Goal: Information Seeking & Learning: Learn about a topic

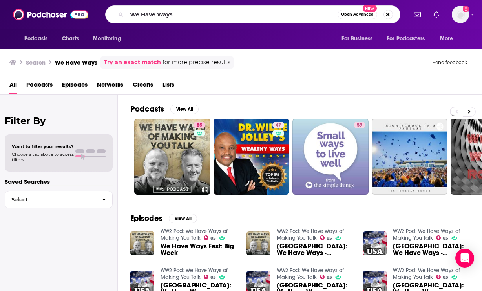
click at [145, 15] on input "We Have Ways" at bounding box center [232, 14] width 211 height 13
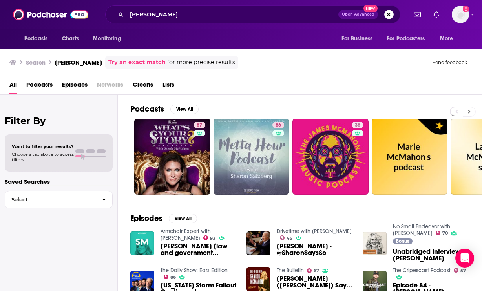
click at [470, 115] on button at bounding box center [469, 112] width 13 height 10
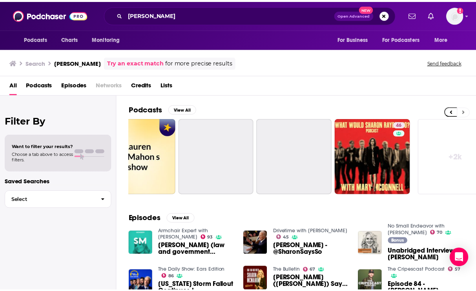
scroll to position [0, 351]
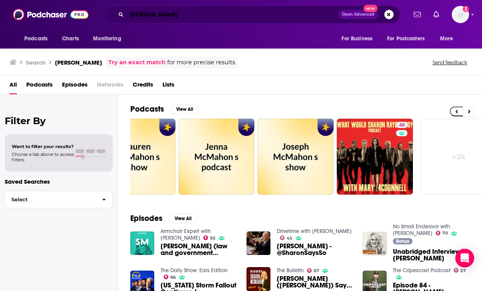
click at [222, 18] on input "[PERSON_NAME]" at bounding box center [232, 14] width 211 height 13
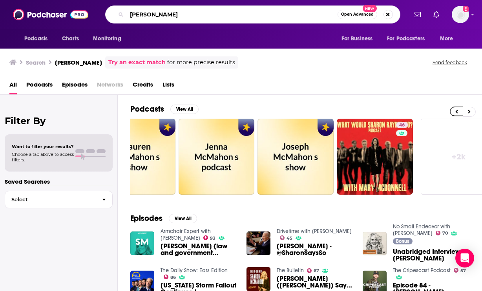
click at [222, 18] on input "[PERSON_NAME]" at bounding box center [232, 14] width 211 height 13
type input "here's where it gets interesting"
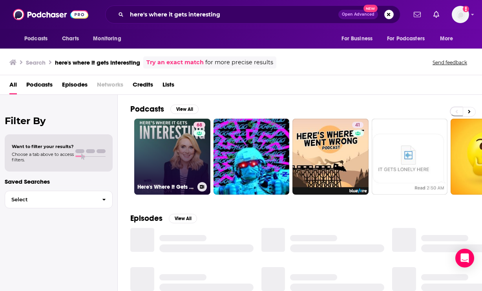
click at [182, 155] on link "68 Here's Where It Gets Interesting" at bounding box center [172, 157] width 76 height 76
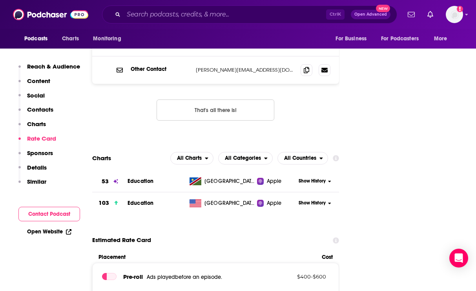
scroll to position [863, 0]
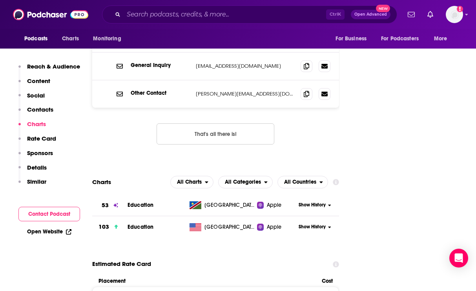
click at [163, 195] on td "Education" at bounding box center [156, 206] width 59 height 22
click at [131, 195] on td "Education" at bounding box center [156, 206] width 59 height 22
click at [132, 202] on span "Education" at bounding box center [140, 205] width 26 height 7
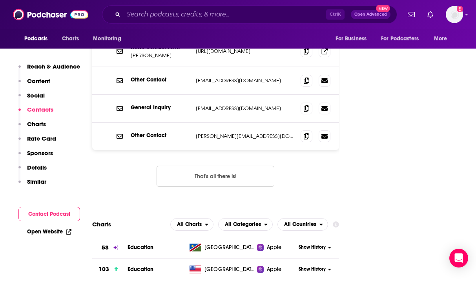
scroll to position [824, 0]
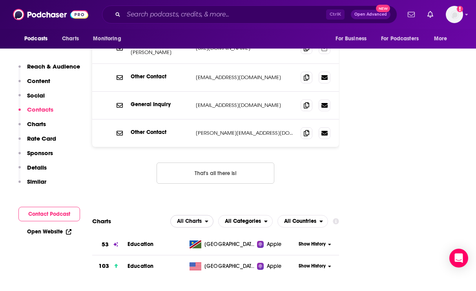
click at [194, 215] on span "All Charts" at bounding box center [188, 221] width 34 height 13
click at [335, 219] on icon at bounding box center [336, 222] width 6 height 6
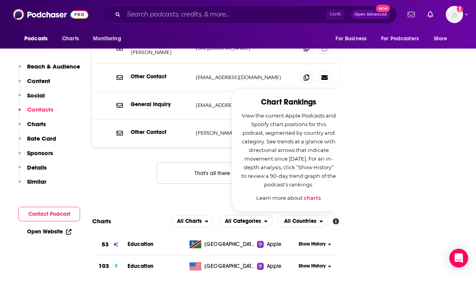
click at [335, 219] on icon at bounding box center [336, 222] width 6 height 6
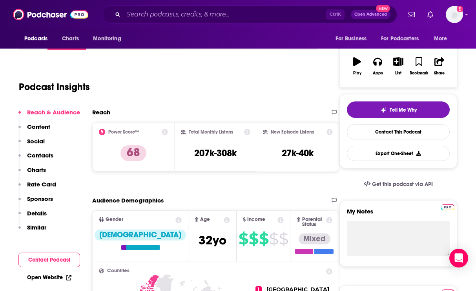
scroll to position [0, 0]
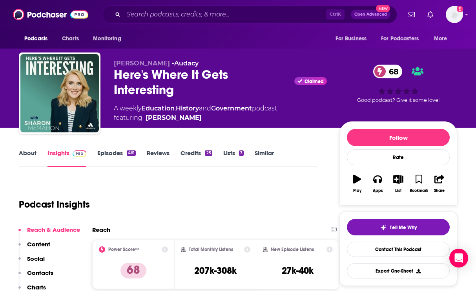
click at [27, 151] on link "About" at bounding box center [28, 158] width 18 height 18
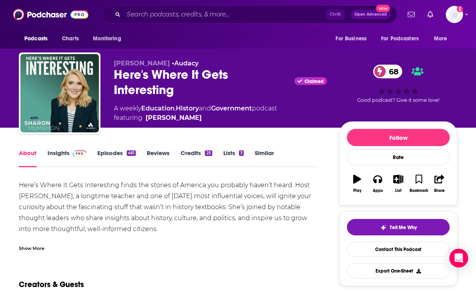
scroll to position [39, 0]
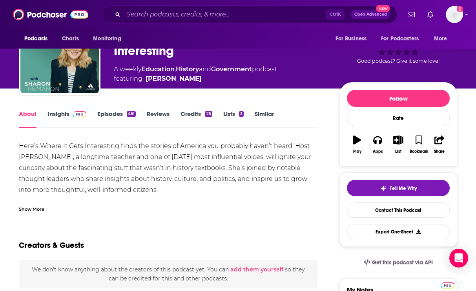
click at [124, 167] on div "Here’s Where It Gets Interesting finds the stories of America you probably have…" at bounding box center [168, 174] width 299 height 66
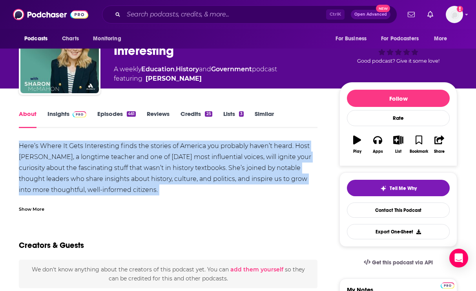
click at [124, 167] on div "Here’s Where It Gets Interesting finds the stories of America you probably have…" at bounding box center [168, 174] width 299 height 66
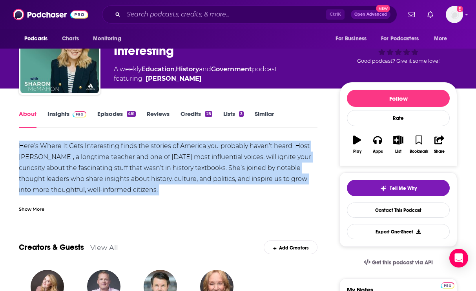
copy div "Here’s Where It Gets Interesting finds the stories of America you probably have…"
click at [60, 115] on link "Insights" at bounding box center [66, 119] width 39 height 18
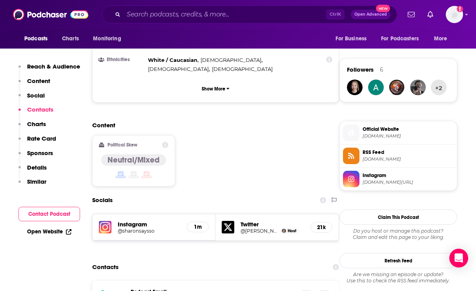
scroll to position [628, 0]
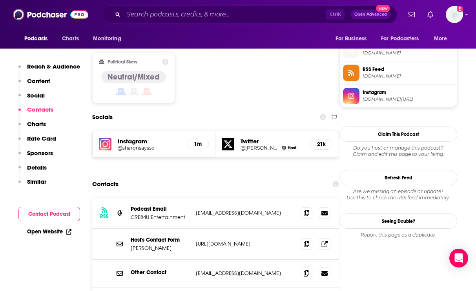
click at [129, 138] on h5 "Instagram" at bounding box center [149, 141] width 63 height 7
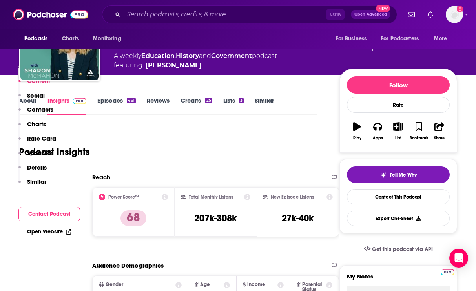
scroll to position [0, 0]
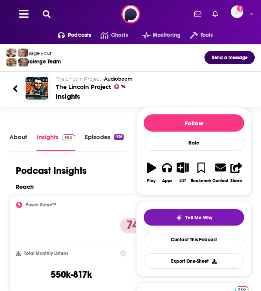
click at [45, 11] on icon at bounding box center [47, 14] width 8 height 8
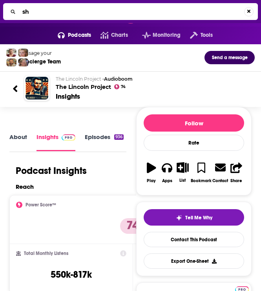
type input "s"
type input "here's where it gets interesting"
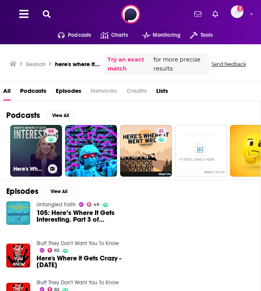
click at [34, 153] on link "68 Here's Where It Gets Interesting" at bounding box center [36, 151] width 52 height 52
